Goal: Information Seeking & Learning: Find specific fact

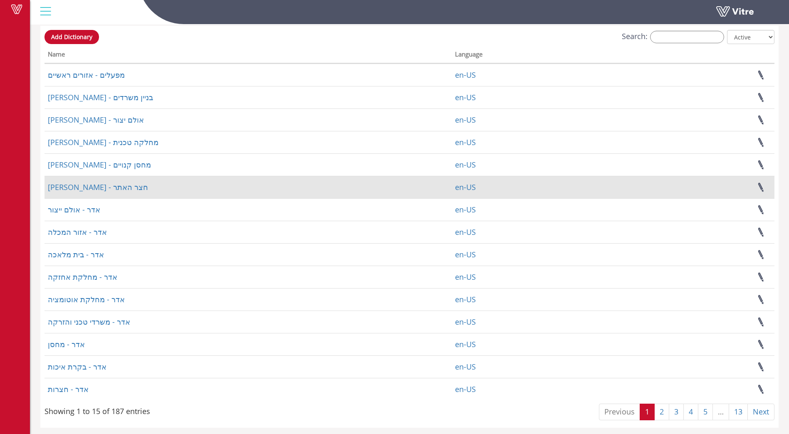
scroll to position [45, 0]
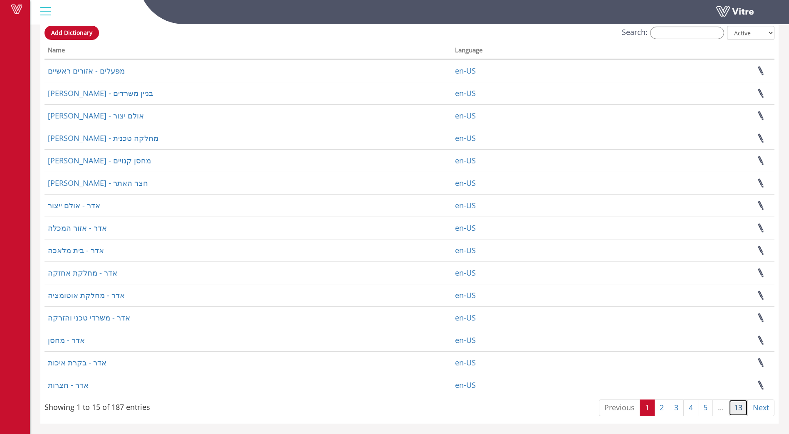
click at [738, 411] on link "13" at bounding box center [738, 408] width 19 height 17
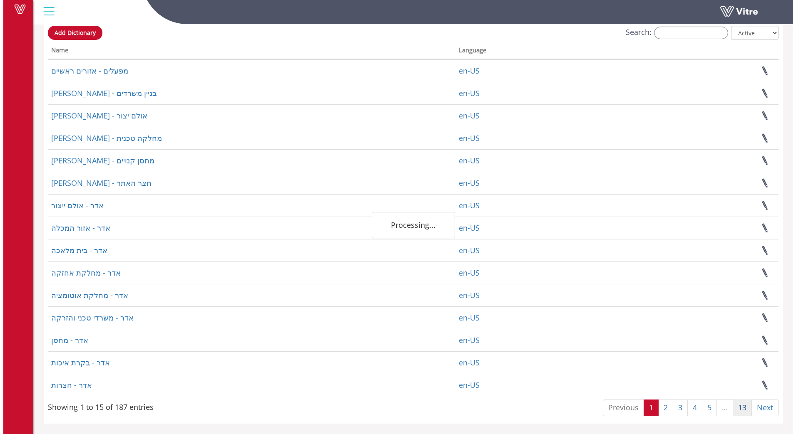
scroll to position [0, 0]
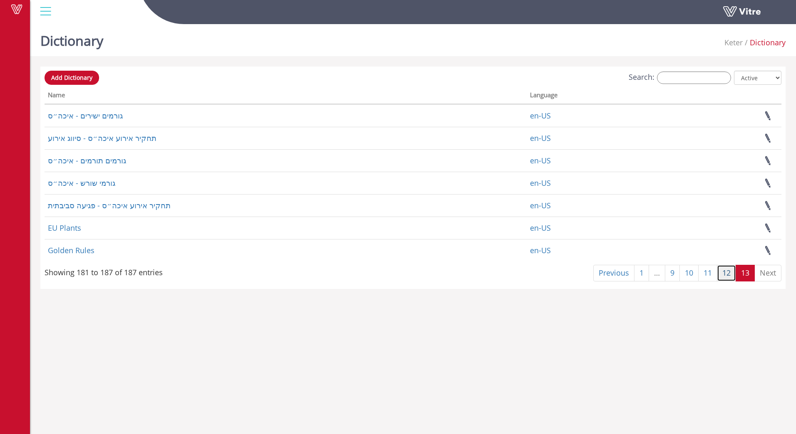
click at [728, 276] on link "12" at bounding box center [726, 273] width 19 height 17
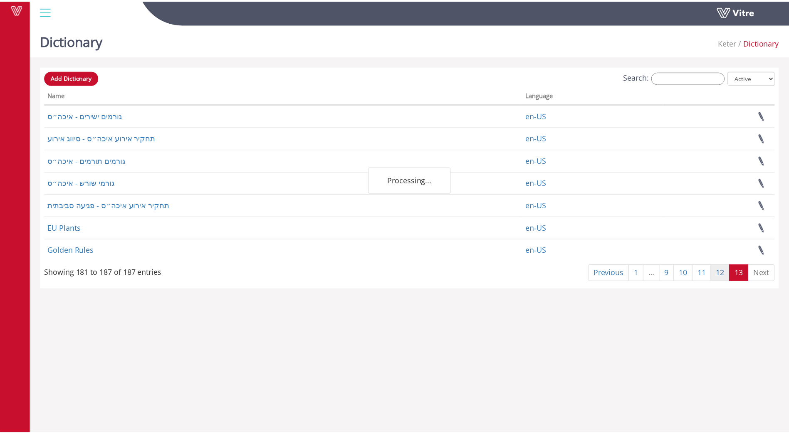
scroll to position [45, 0]
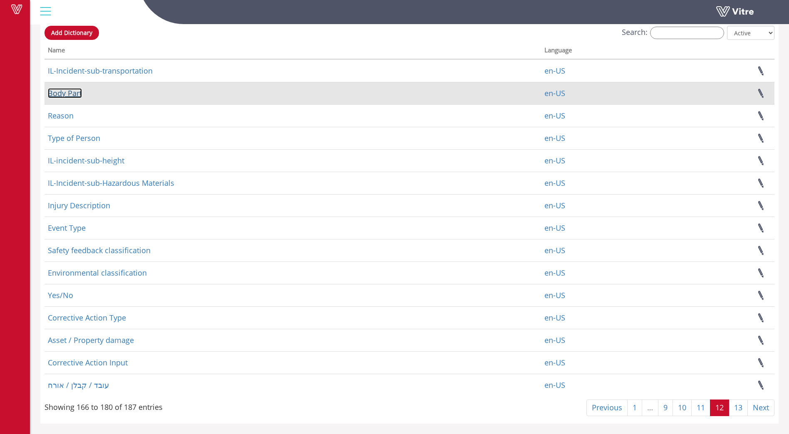
click at [69, 92] on link "Body Part" at bounding box center [65, 93] width 34 height 10
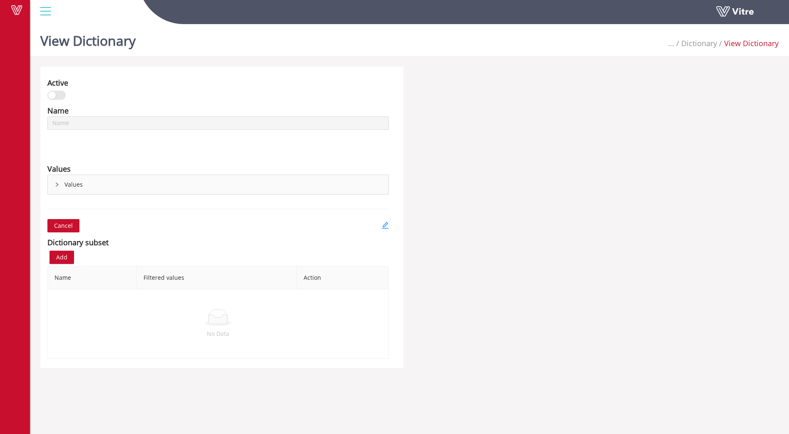
type input "Body Part"
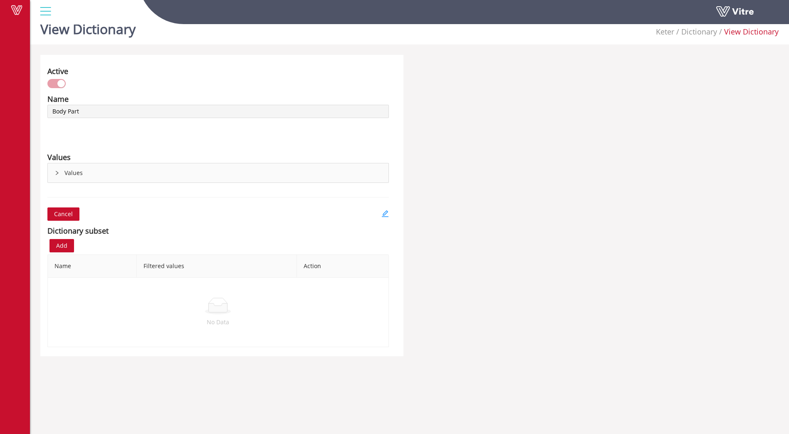
scroll to position [21, 0]
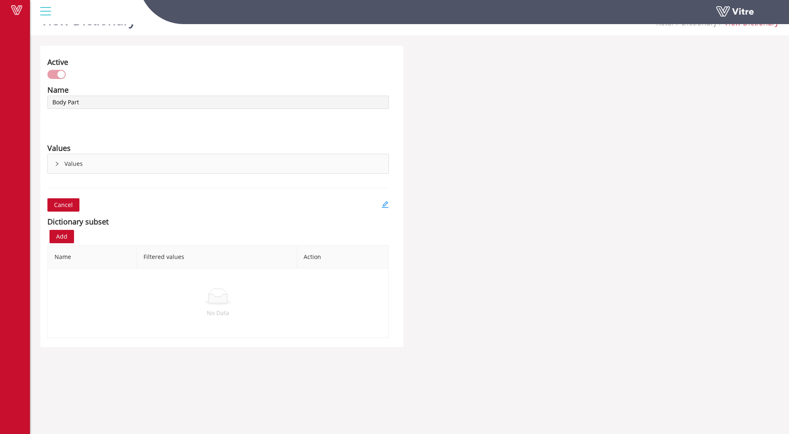
click at [59, 164] on icon "right" at bounding box center [57, 163] width 5 height 5
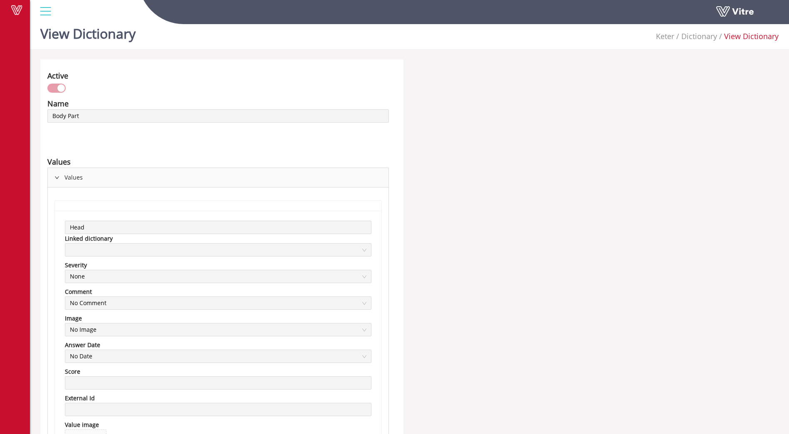
scroll to position [0, 0]
